Goal: Task Accomplishment & Management: Manage account settings

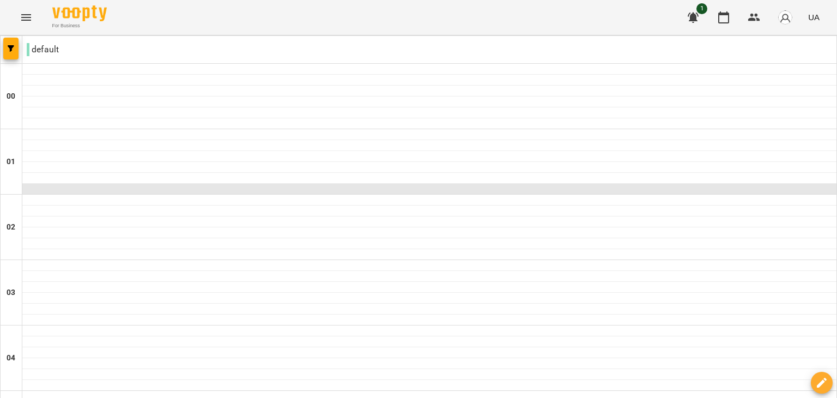
scroll to position [1242, 0]
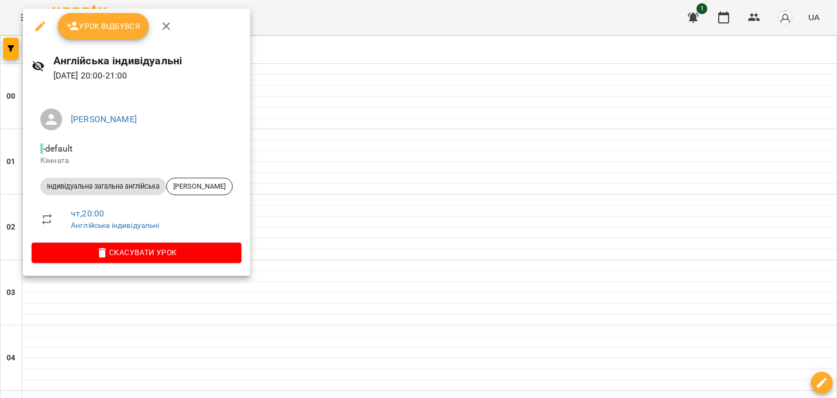
click at [89, 26] on span "Урок відбувся" at bounding box center [103, 26] width 74 height 13
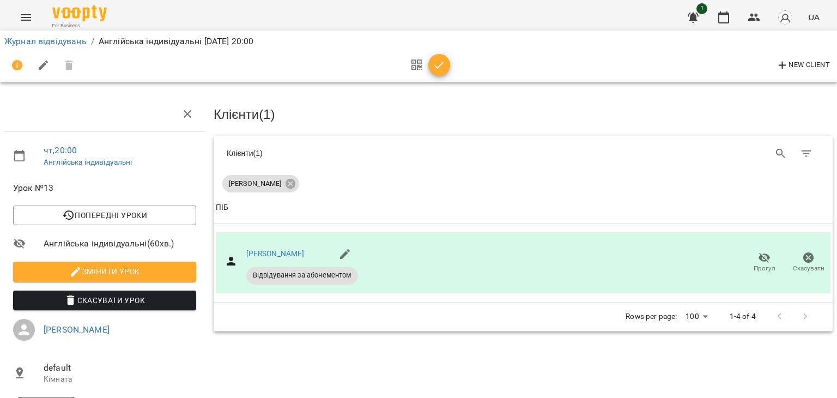
click at [440, 65] on icon "button" at bounding box center [439, 65] width 13 height 13
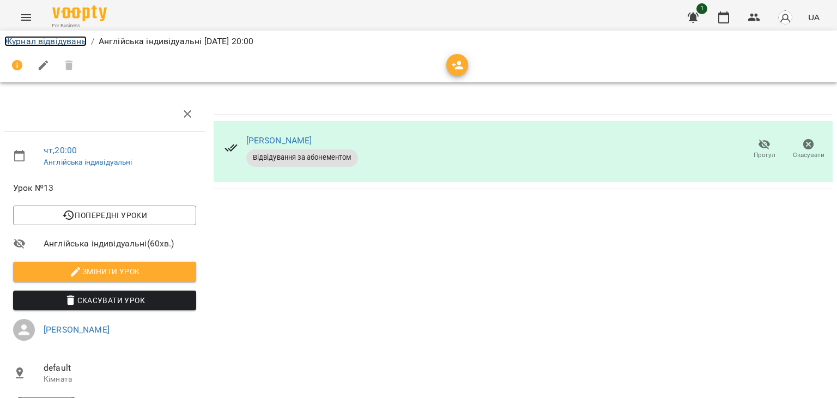
drag, startPoint x: 16, startPoint y: 40, endPoint x: 222, endPoint y: 45, distance: 205.4
click at [16, 40] on link "Журнал відвідувань" at bounding box center [45, 41] width 82 height 10
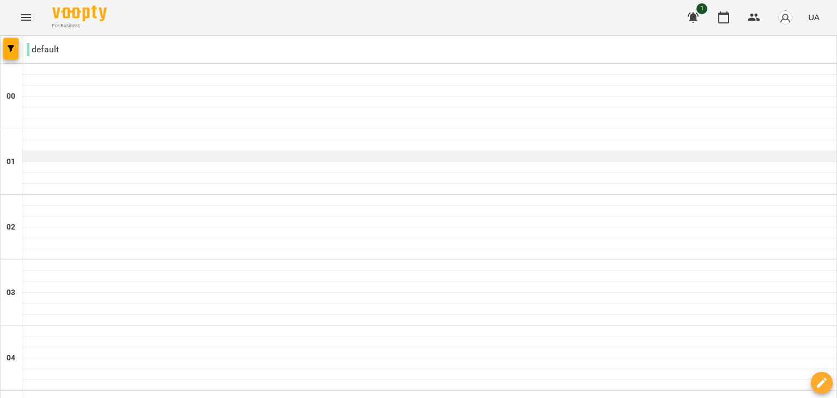
scroll to position [1242, 0]
click at [698, 22] on icon "button" at bounding box center [692, 17] width 13 height 13
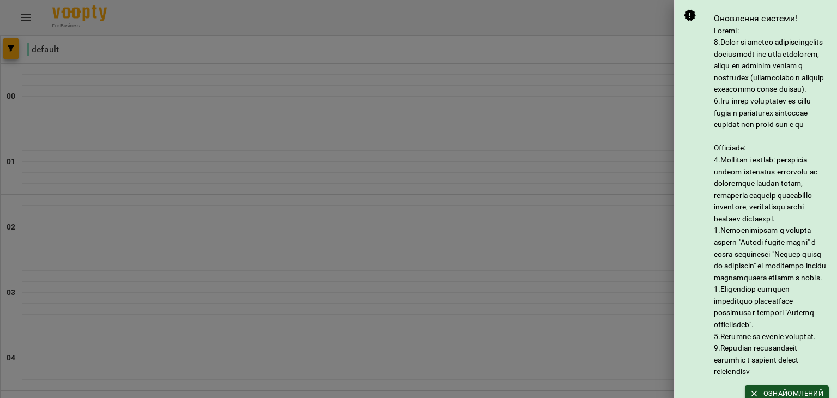
click at [584, 24] on div at bounding box center [418, 199] width 837 height 398
